Goal: Find specific page/section: Find specific page/section

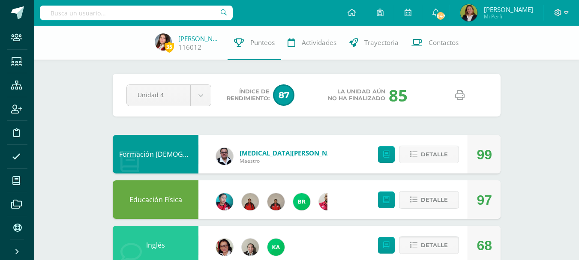
click at [186, 5] on div at bounding box center [136, 13] width 193 height 26
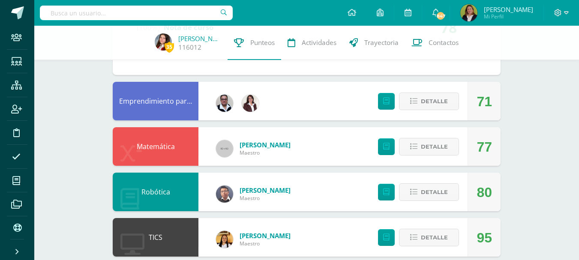
scroll to position [716, 0]
click at [173, 12] on input "text" at bounding box center [136, 13] width 193 height 15
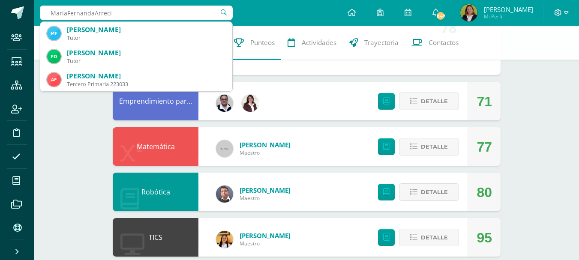
type input "MariaFernandaArrecis"
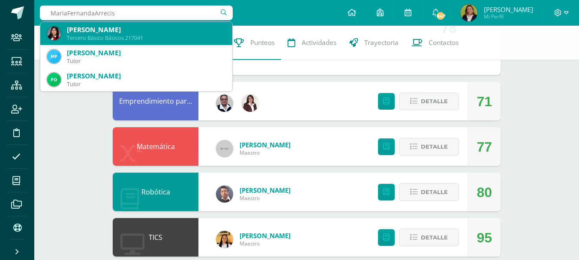
click at [118, 31] on div "[PERSON_NAME]" at bounding box center [146, 29] width 158 height 9
